Goal: Find specific page/section: Find specific page/section

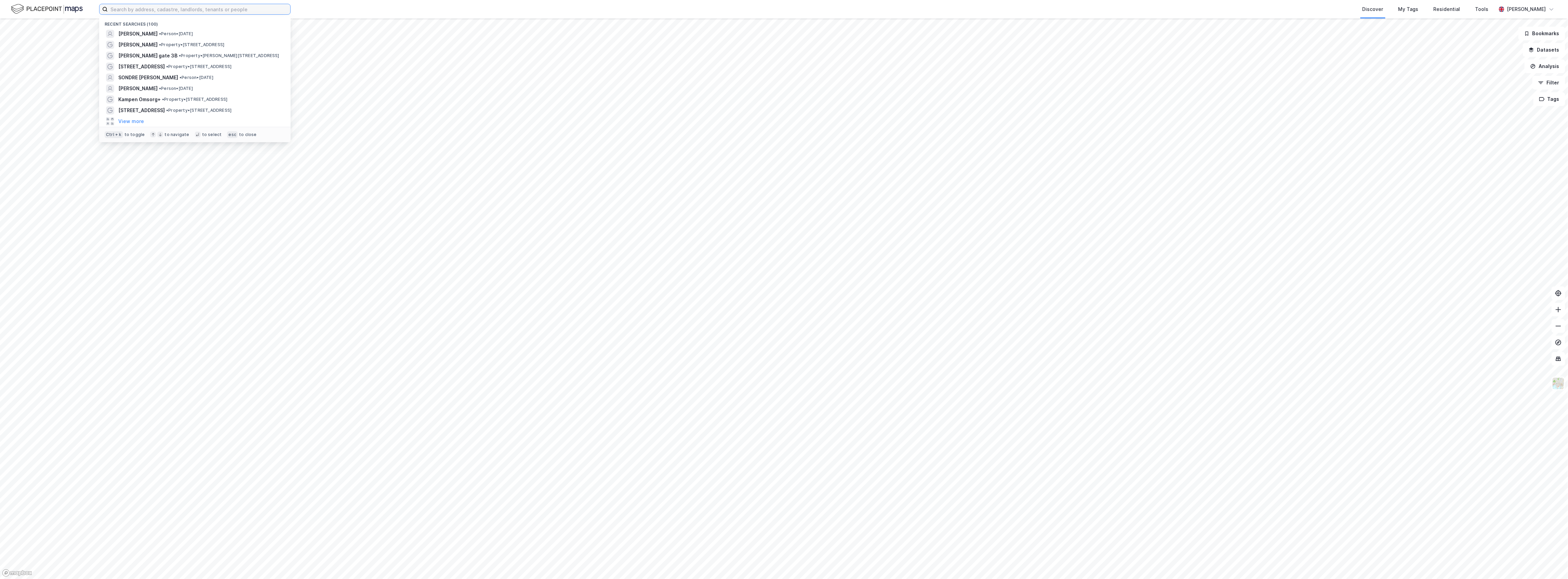
click at [200, 7] on input at bounding box center [199, 9] width 183 height 10
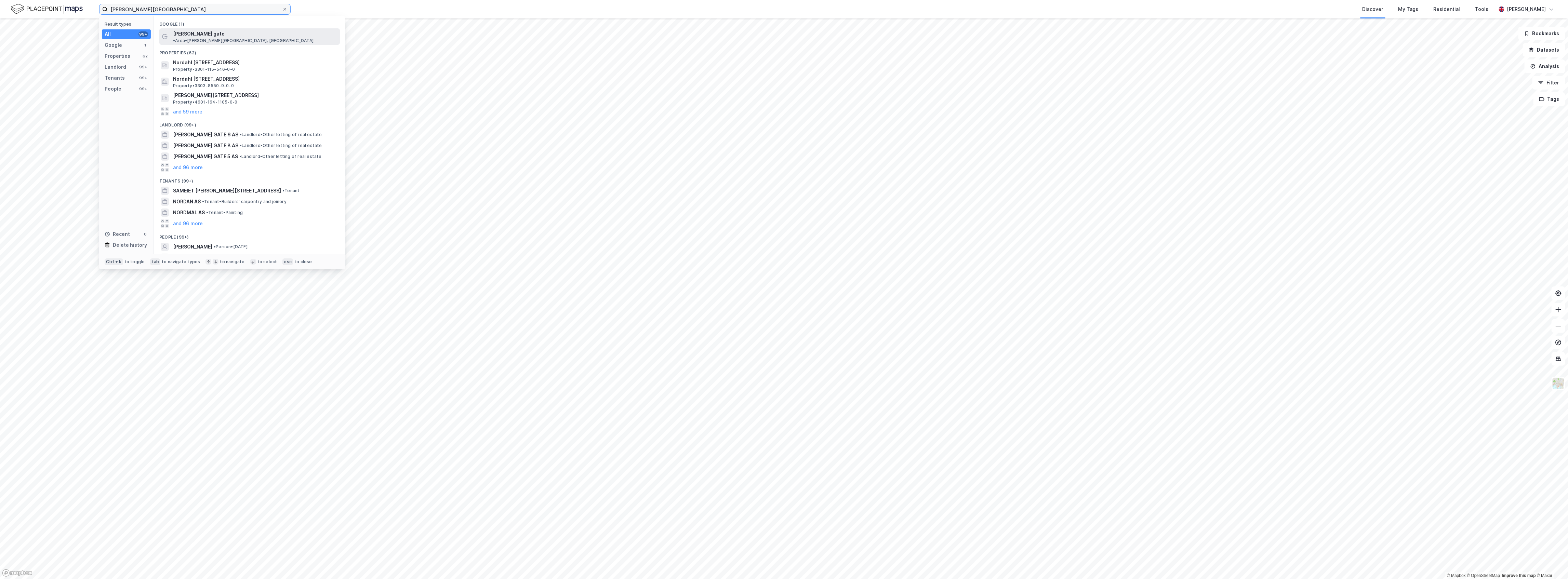
type input "[PERSON_NAME][GEOGRAPHIC_DATA]"
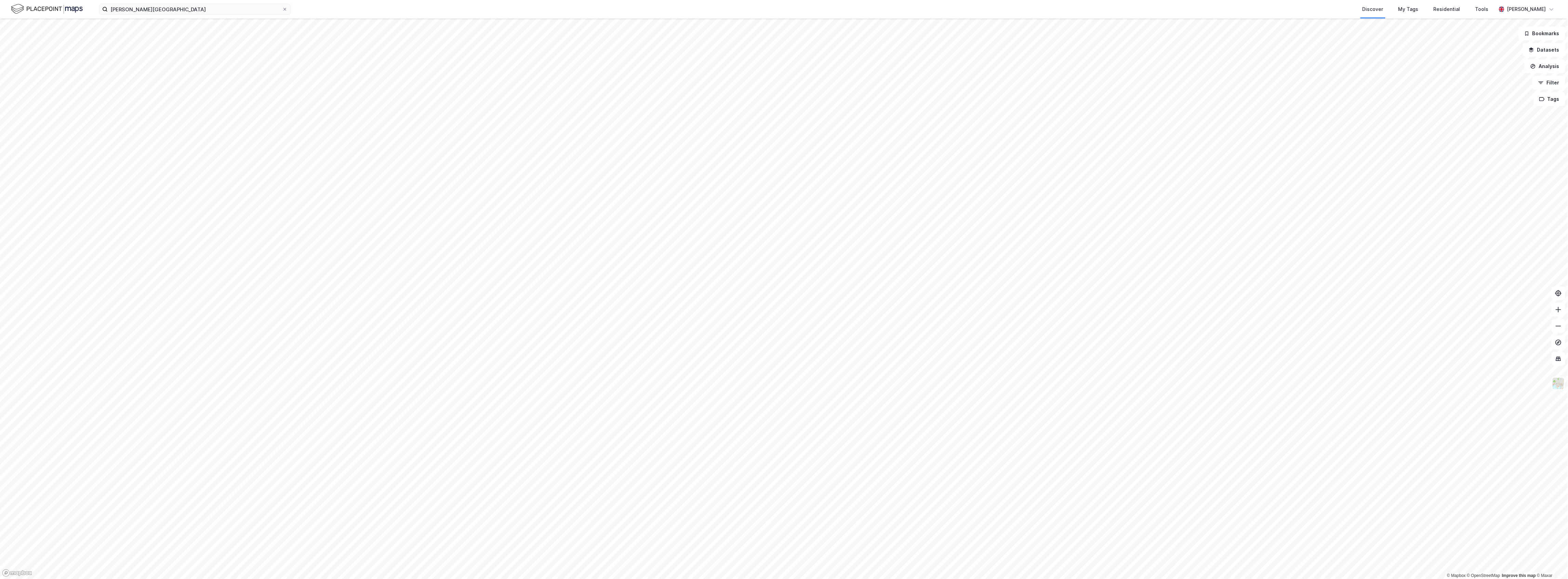
click at [145, 15] on div "[PERSON_NAME] gate Discover My Tags Residential Tools [PERSON_NAME]" at bounding box center [784, 9] width 1568 height 18
click at [145, 14] on input "[PERSON_NAME][GEOGRAPHIC_DATA]" at bounding box center [195, 9] width 174 height 10
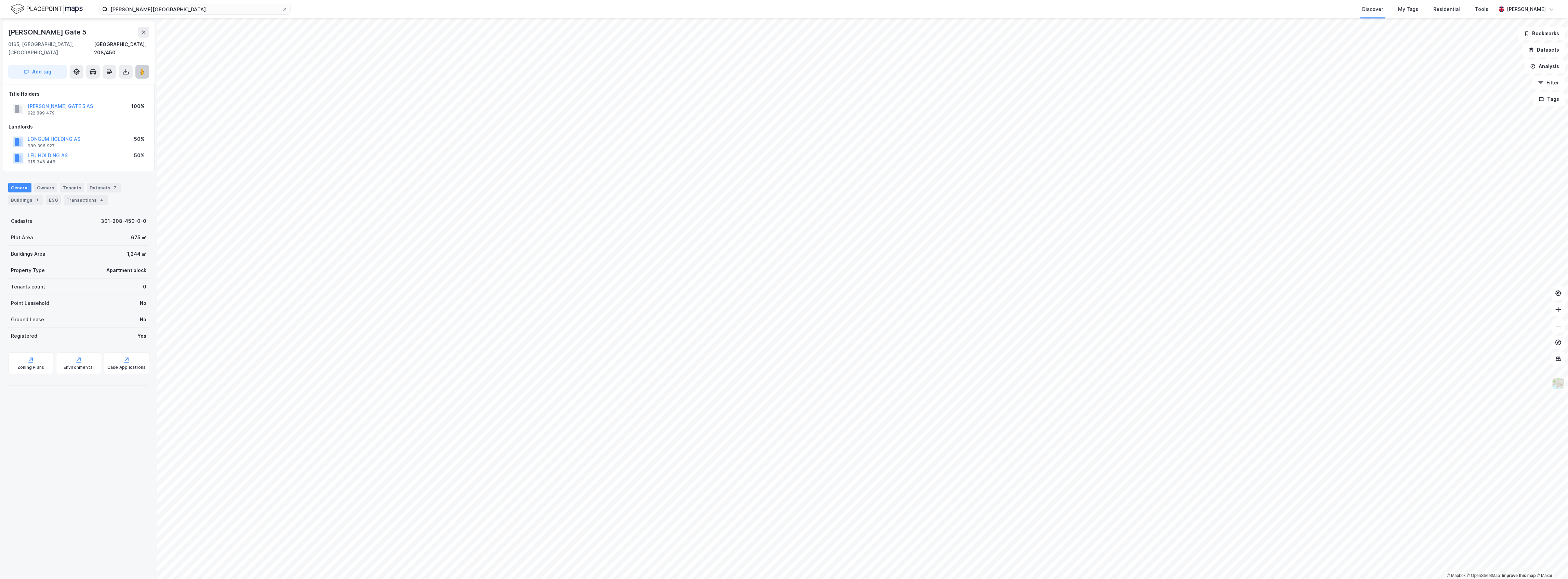
click at [139, 68] on icon at bounding box center [142, 71] width 7 height 7
